Goal: Find specific page/section: Find specific page/section

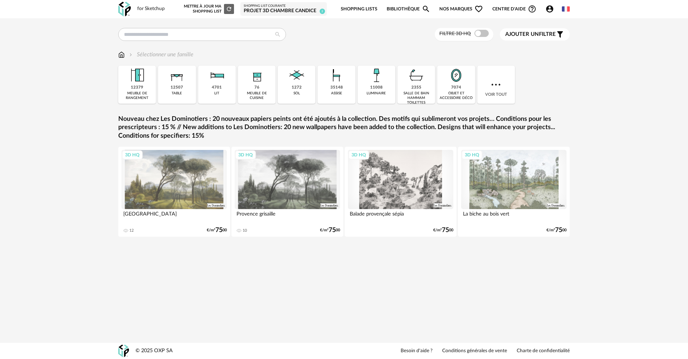
click at [294, 7] on div "Shopping List courante" at bounding box center [284, 6] width 80 height 4
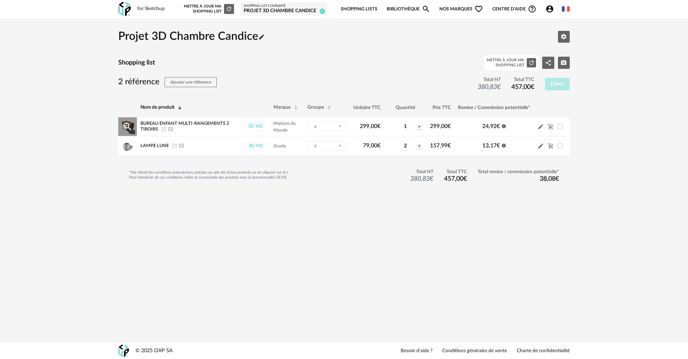
click at [221, 120] on td "Bureau enfant multi-rangements 2 tiroirs Launch icon Ajouter un commentaire" at bounding box center [189, 126] width 104 height 19
click at [125, 124] on icon "Magnify Plus Outline icon" at bounding box center [127, 126] width 11 height 11
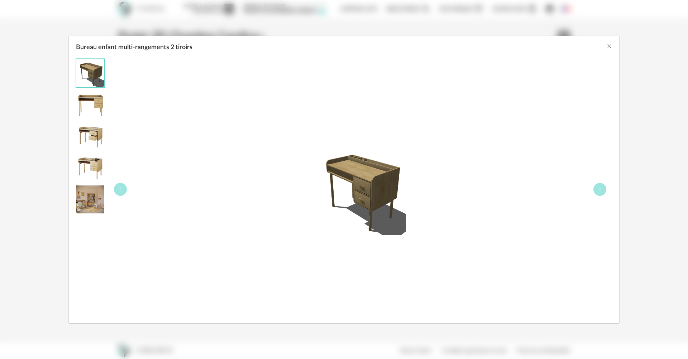
click at [362, 184] on img "Bureau enfant multi-rangements 2 tiroirs" at bounding box center [360, 189] width 92 height 92
click at [605, 45] on div "Bureau enfant multi-rangements 2 tiroirs" at bounding box center [344, 45] width 550 height 19
click at [608, 47] on icon "Close" at bounding box center [609, 46] width 6 height 6
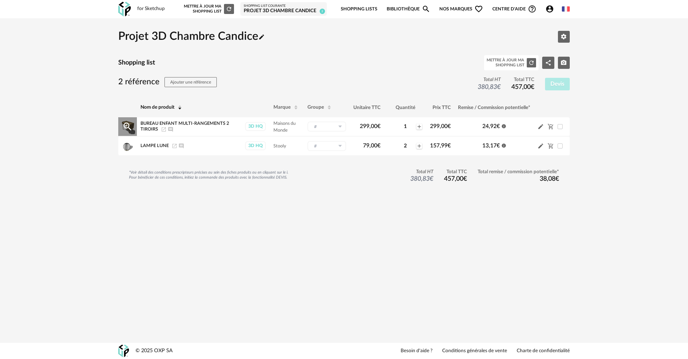
click at [164, 129] on icon "Launch icon" at bounding box center [164, 129] width 6 height 6
